Goal: Transaction & Acquisition: Download file/media

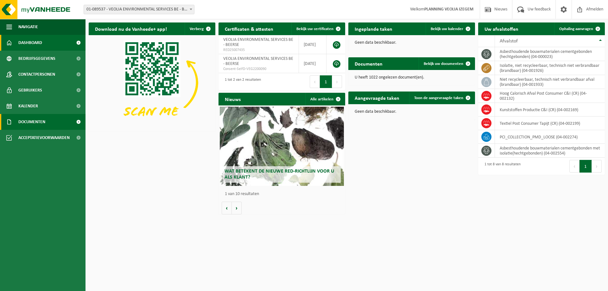
click at [37, 122] on span "Documenten" at bounding box center [31, 122] width 27 height 16
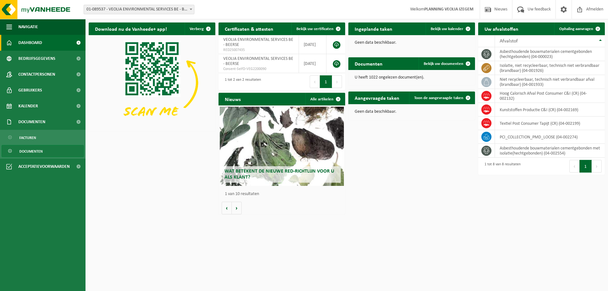
click at [36, 151] on span "Documenten" at bounding box center [30, 151] width 23 height 12
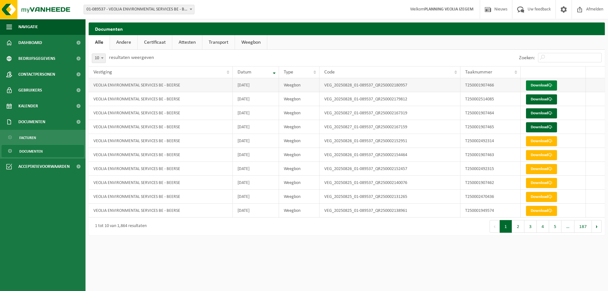
click at [531, 86] on link "Download" at bounding box center [541, 85] width 31 height 10
click at [533, 97] on link "Download" at bounding box center [541, 99] width 31 height 10
